Goal: Task Accomplishment & Management: Manage account settings

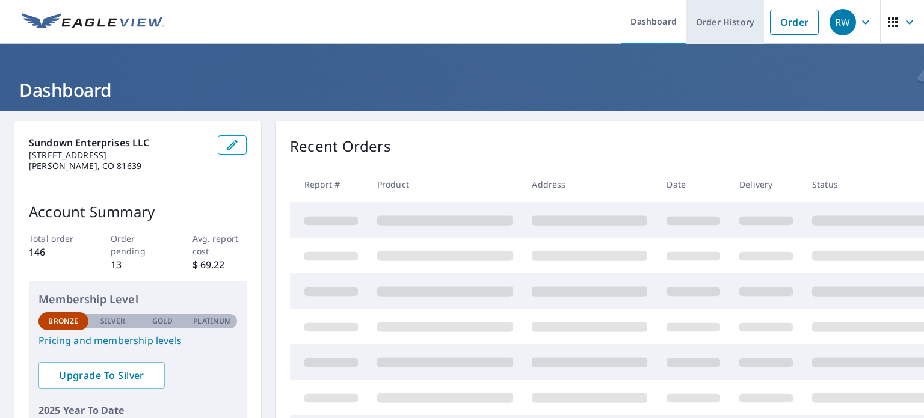
click at [722, 20] on link "Order History" at bounding box center [725, 22] width 78 height 44
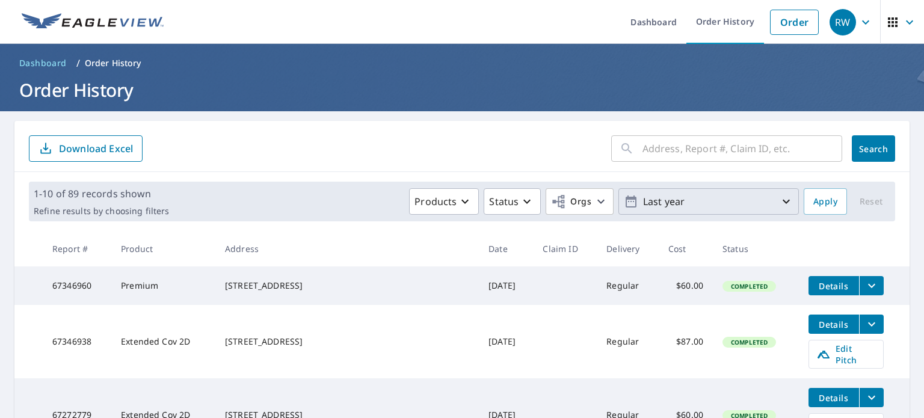
click at [723, 200] on p "Last year" at bounding box center [708, 201] width 141 height 21
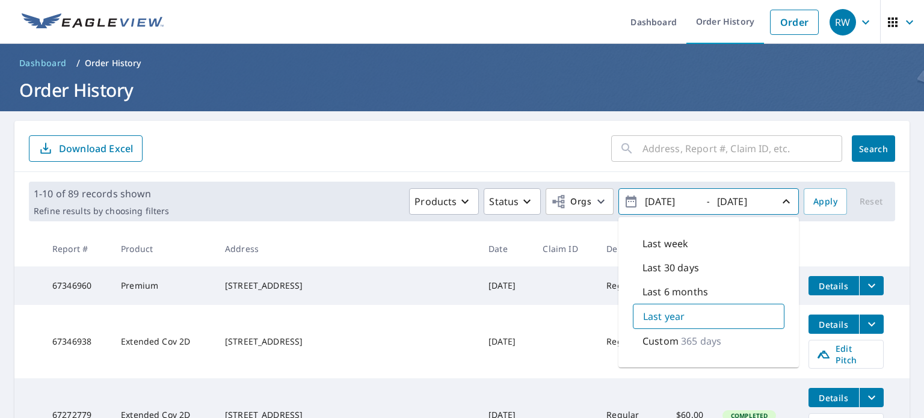
click at [677, 201] on input "[DATE]" at bounding box center [670, 201] width 59 height 19
click at [624, 205] on icon "button" at bounding box center [631, 201] width 14 height 14
click at [624, 204] on icon "button" at bounding box center [631, 201] width 14 height 14
click at [662, 202] on input "[DATE]" at bounding box center [670, 201] width 59 height 19
click at [664, 202] on input "[DATE]" at bounding box center [670, 201] width 59 height 19
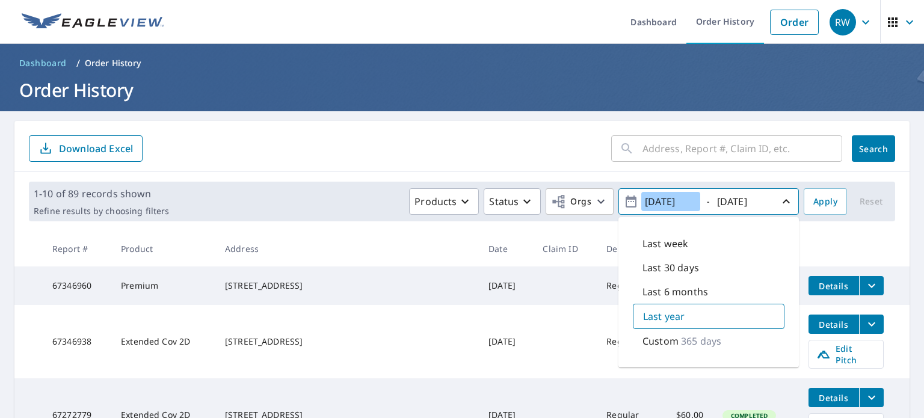
drag, startPoint x: 639, startPoint y: 203, endPoint x: 692, endPoint y: 186, distance: 55.6
click at [698, 194] on span "[DATE] - [DATE]" at bounding box center [709, 201] width 170 height 21
type input "[DATE]"
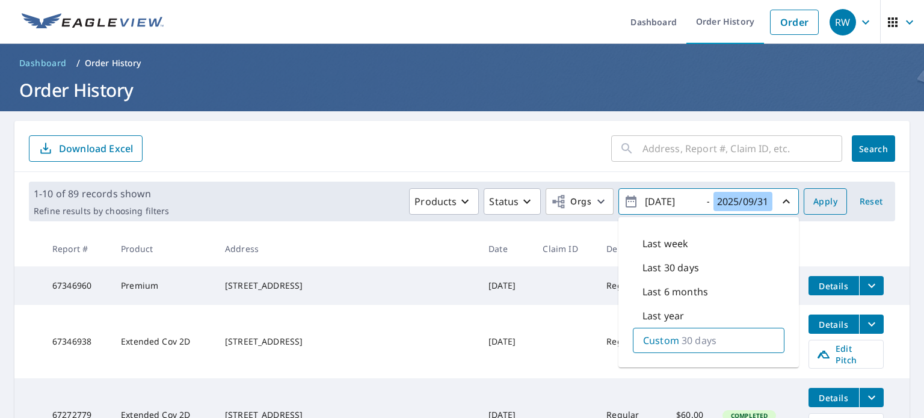
type input "2025/09/31"
click at [819, 193] on button "Apply" at bounding box center [825, 201] width 43 height 26
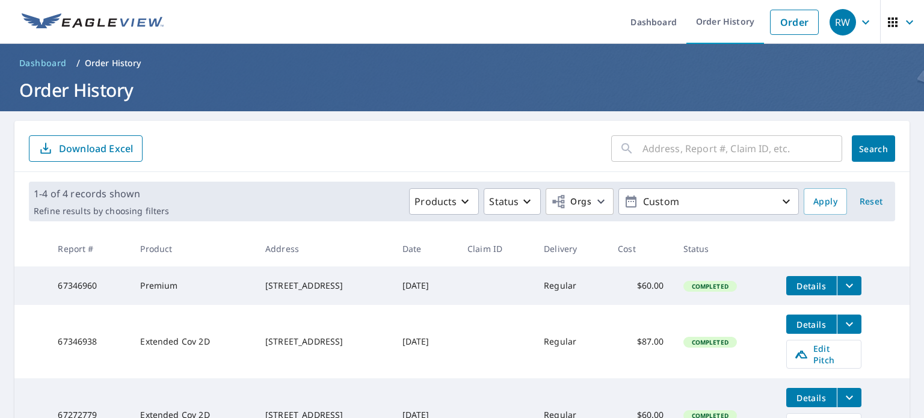
click at [114, 144] on p "Download Excel" at bounding box center [96, 148] width 74 height 13
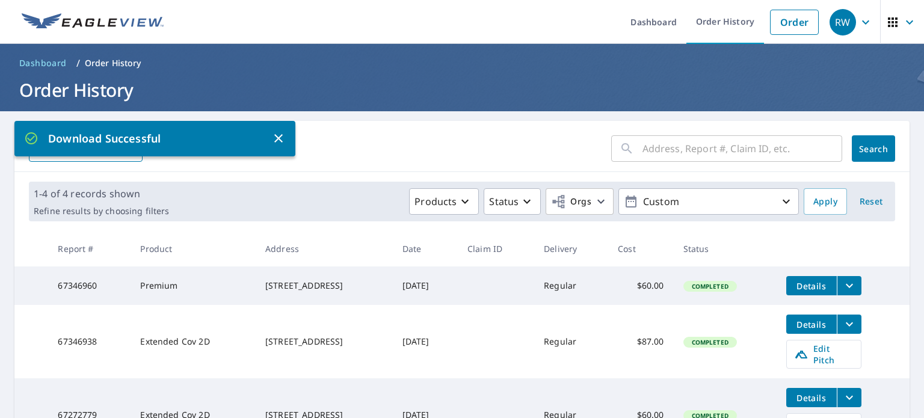
click at [497, 156] on form "​ Search Download Excel" at bounding box center [462, 148] width 866 height 26
